Goal: Check status: Check status

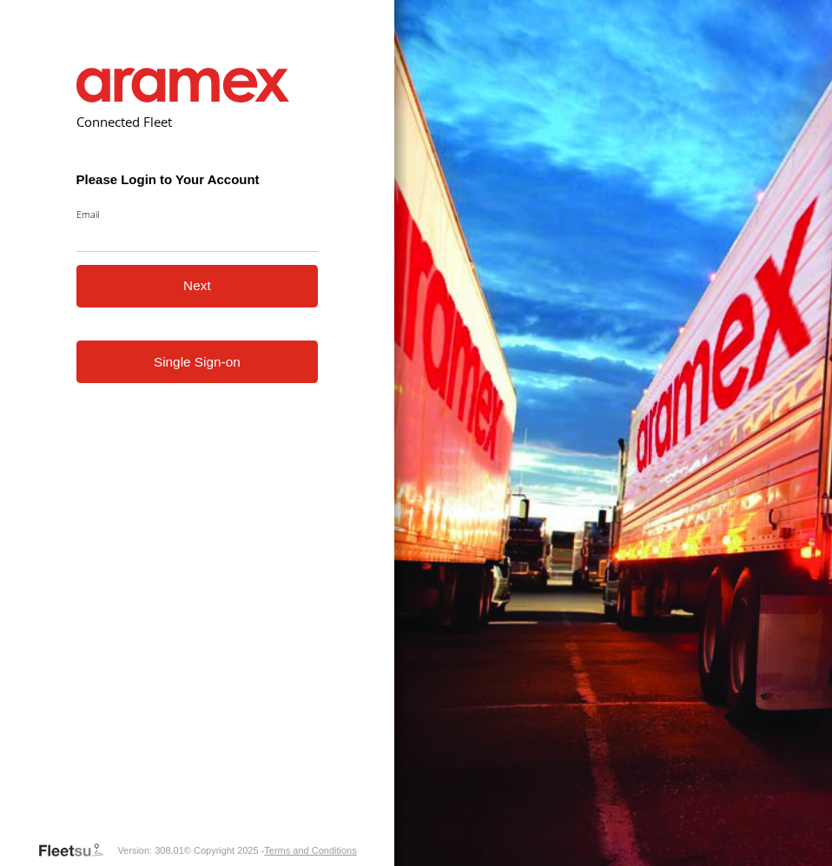
click at [209, 242] on input "Email" at bounding box center [197, 236] width 242 height 31
type input "**********"
click at [180, 281] on button "Next" at bounding box center [197, 286] width 242 height 43
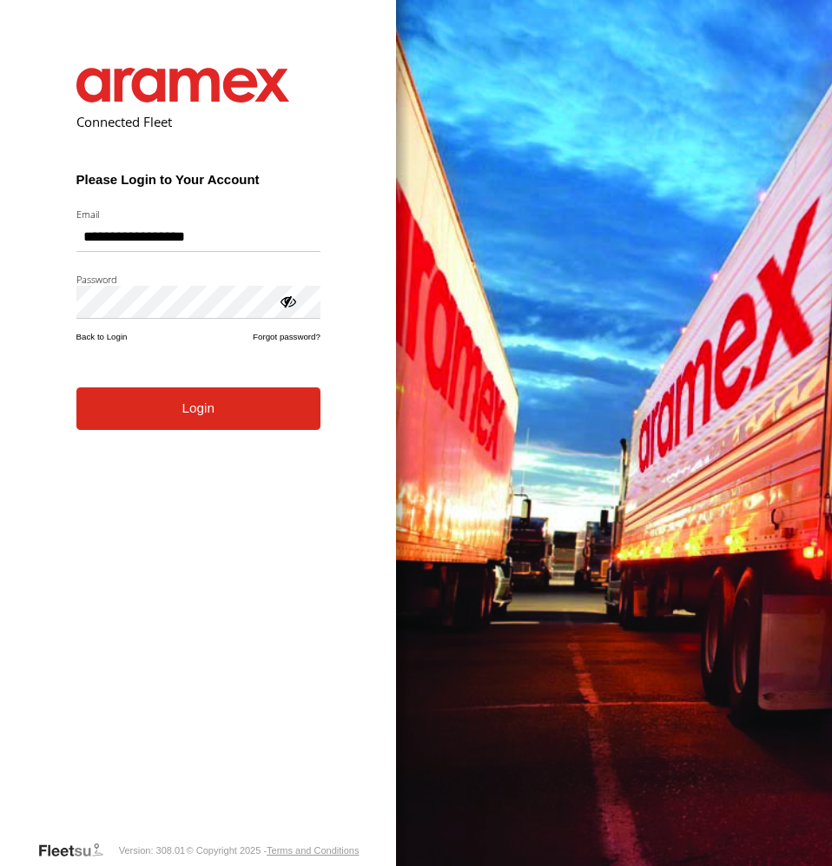
click at [169, 412] on button "Login" at bounding box center [198, 408] width 244 height 43
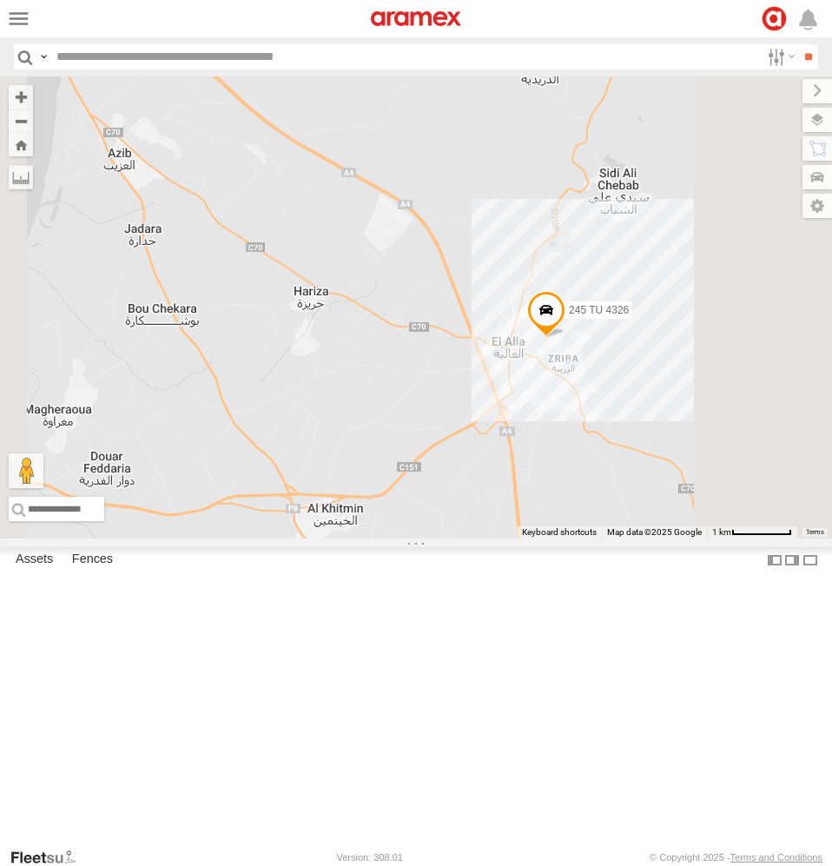
drag, startPoint x: 792, startPoint y: 433, endPoint x: 761, endPoint y: 486, distance: 60.8
click at [771, 493] on div "245 TU 4325 245 TU 4327 245 TU 4326 234 TU 2628 245 TU 4328" at bounding box center [416, 307] width 832 height 462
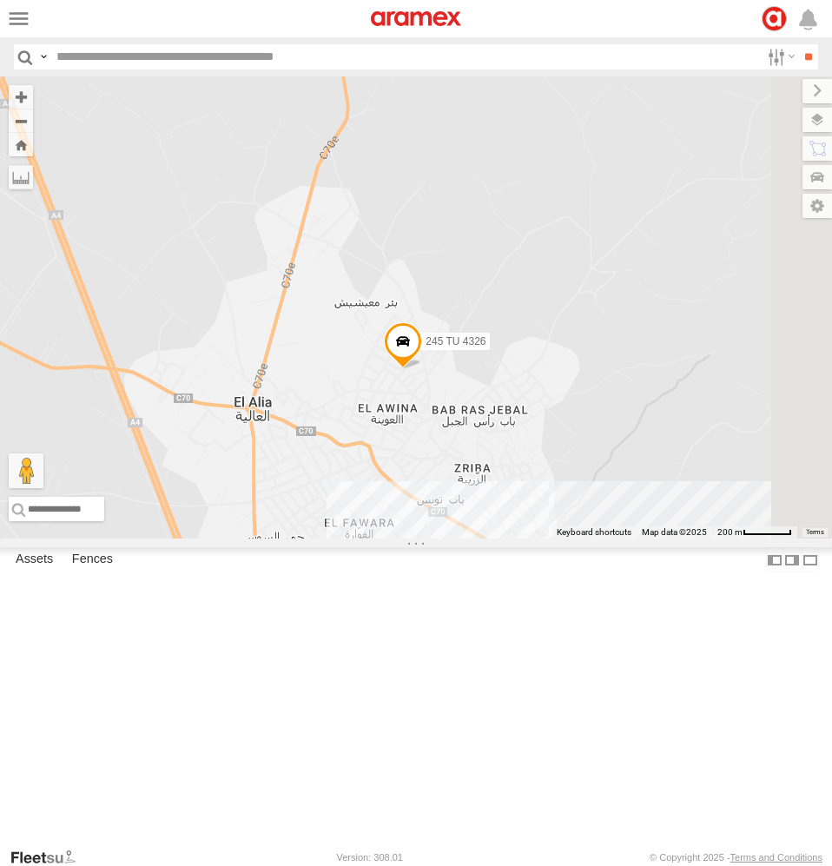
drag, startPoint x: 765, startPoint y: 625, endPoint x: 629, endPoint y: 534, distance: 163.6
click at [629, 534] on div "245 TU 4325 245 TU 4327 245 TU 4326 234 TU 2628 245 TU 4328" at bounding box center [416, 307] width 832 height 462
